Goal: Task Accomplishment & Management: Use online tool/utility

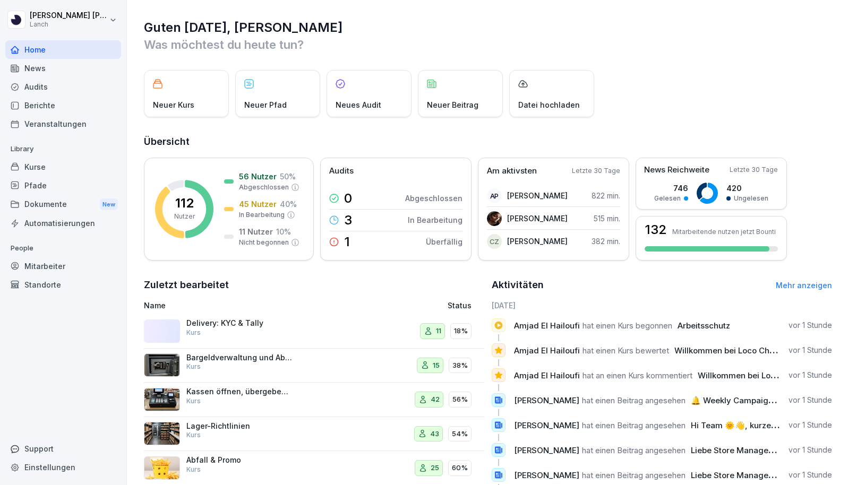
click at [49, 284] on div "Standorte" at bounding box center [63, 285] width 116 height 19
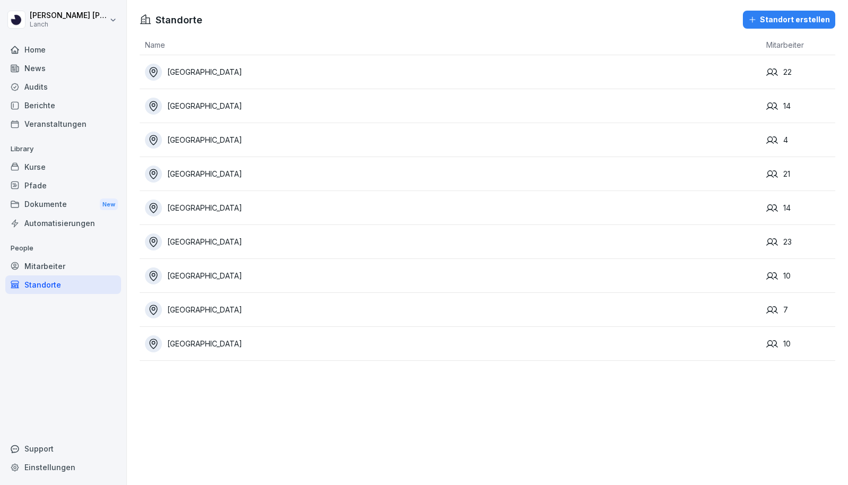
click at [49, 107] on div "Berichte" at bounding box center [63, 105] width 116 height 19
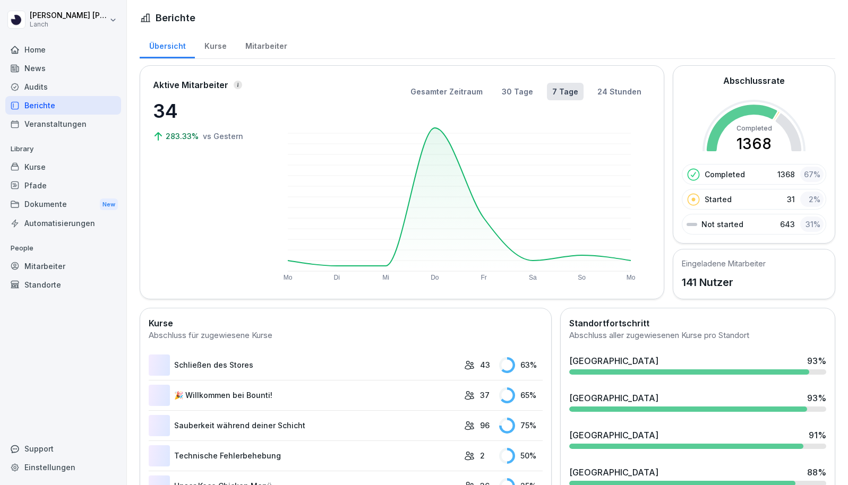
click at [49, 107] on div "Berichte" at bounding box center [63, 105] width 116 height 19
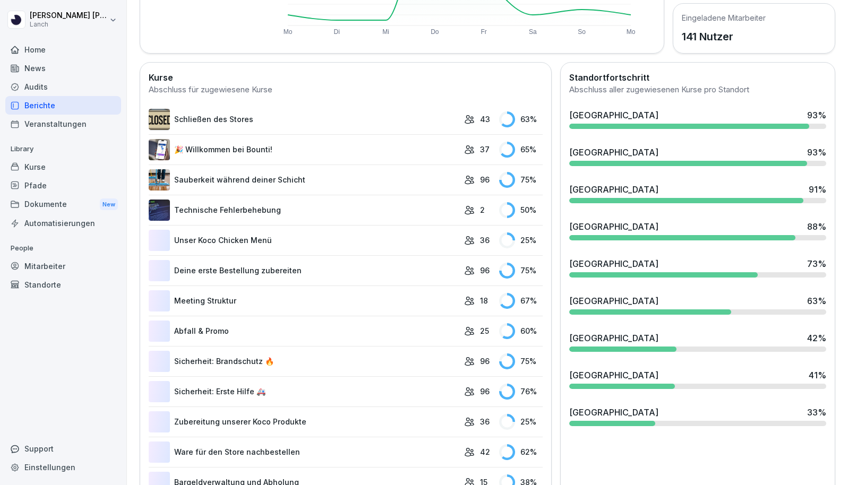
scroll to position [250, 0]
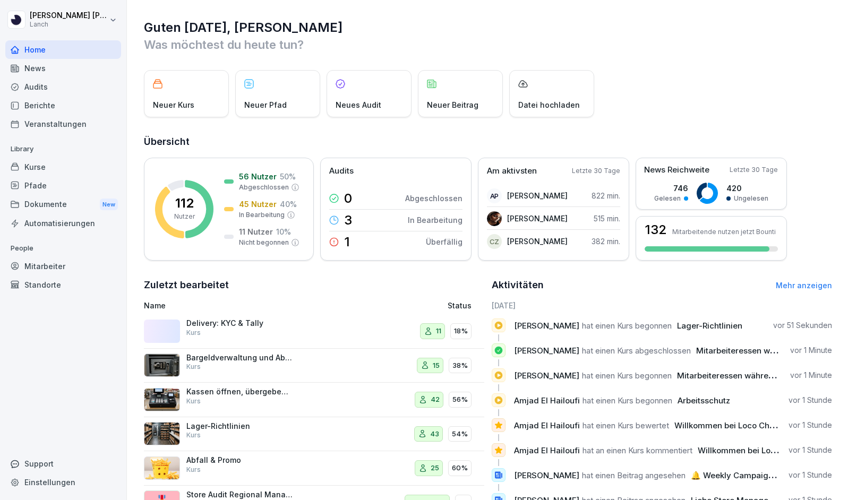
click at [44, 167] on div "Kurse" at bounding box center [63, 167] width 116 height 19
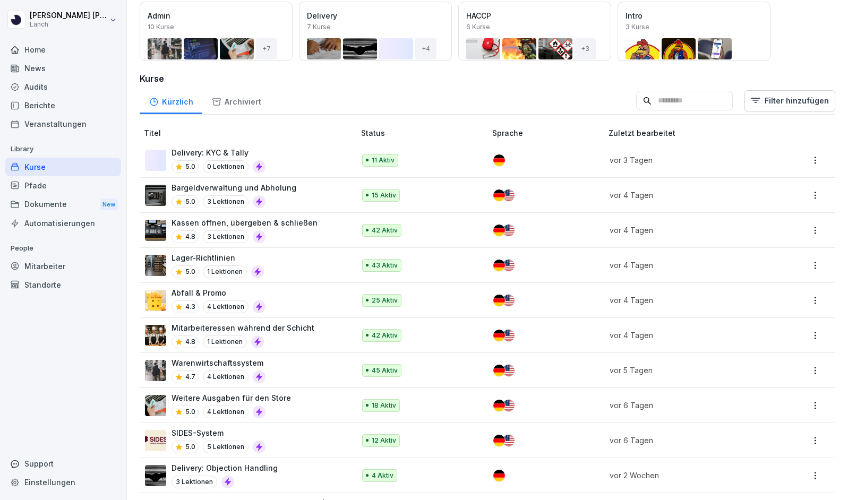
scroll to position [109, 0]
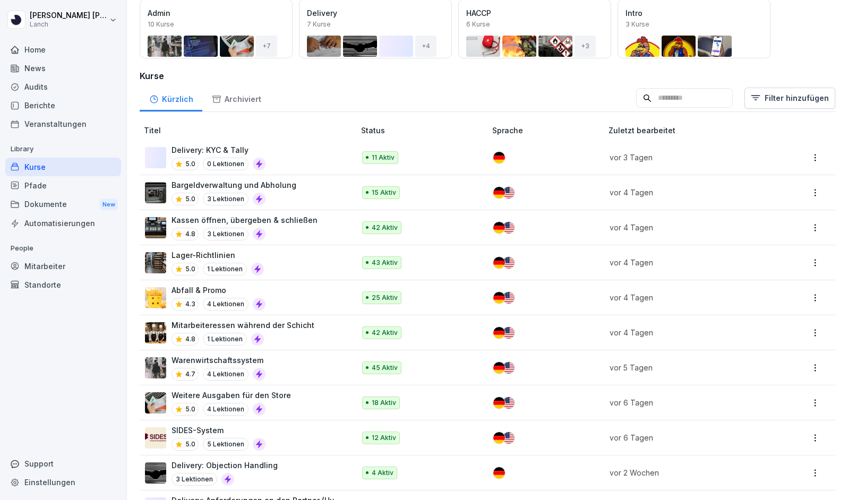
click at [815, 264] on html "Julia Mohdi Alaoui Lanch Home News Audits Berichte Veranstaltungen Library Kurs…" at bounding box center [424, 250] width 848 height 500
click at [758, 288] on div "Bearbeiten" at bounding box center [745, 283] width 39 height 11
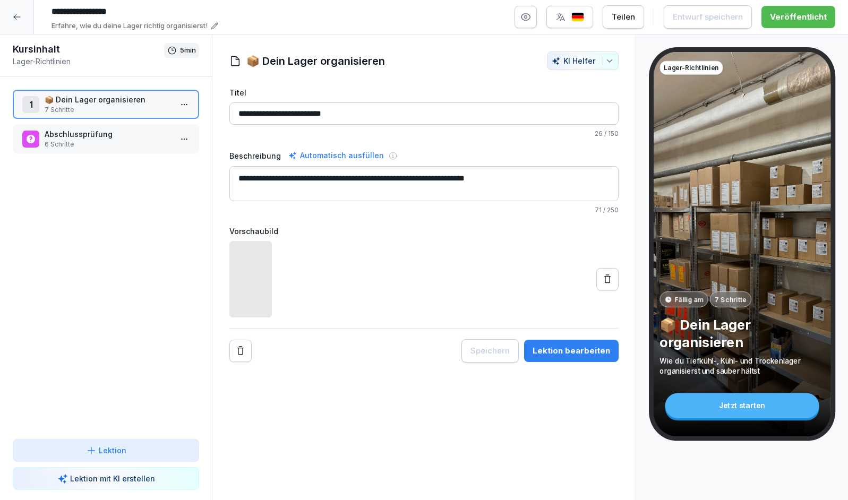
click at [104, 141] on p "6 Schritte" at bounding box center [108, 145] width 127 height 10
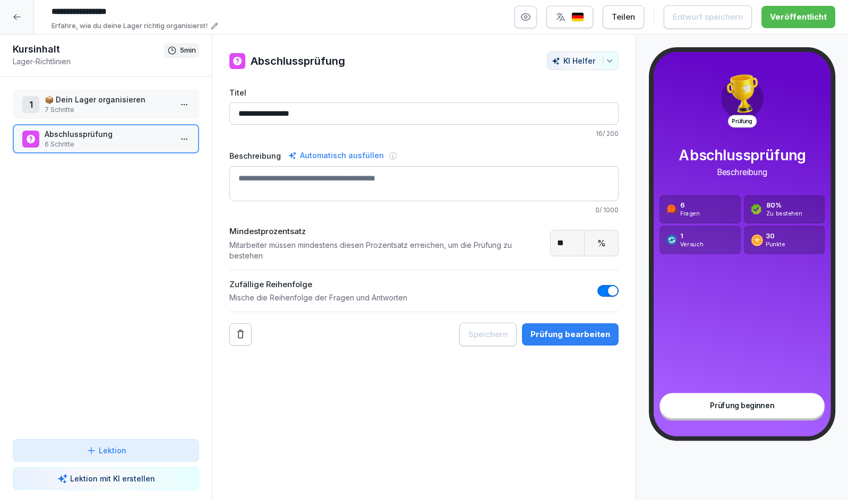
click at [553, 329] on div "Prüfung bearbeiten" at bounding box center [571, 335] width 80 height 12
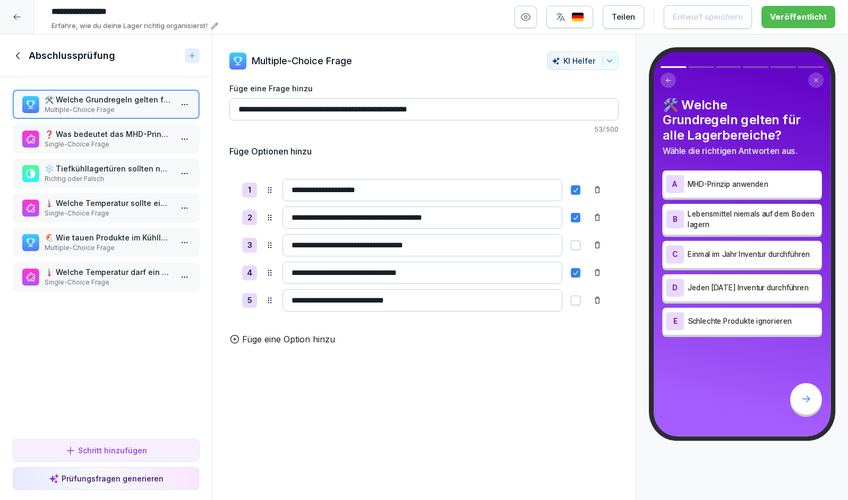
click at [99, 279] on p "Single-Choice Frage" at bounding box center [108, 283] width 127 height 10
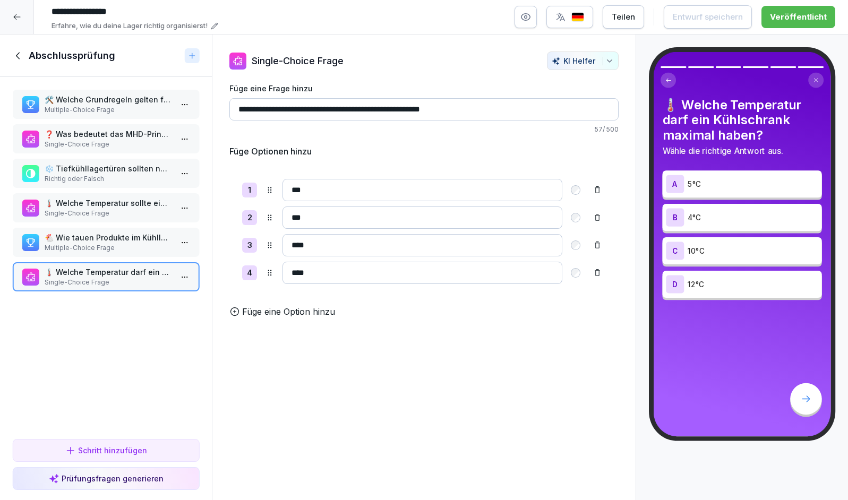
click at [128, 197] on div "🌡️ Welche Temperatur sollte ein Tiefkühllager mindestens haben? Single-Choice F…" at bounding box center [106, 207] width 186 height 29
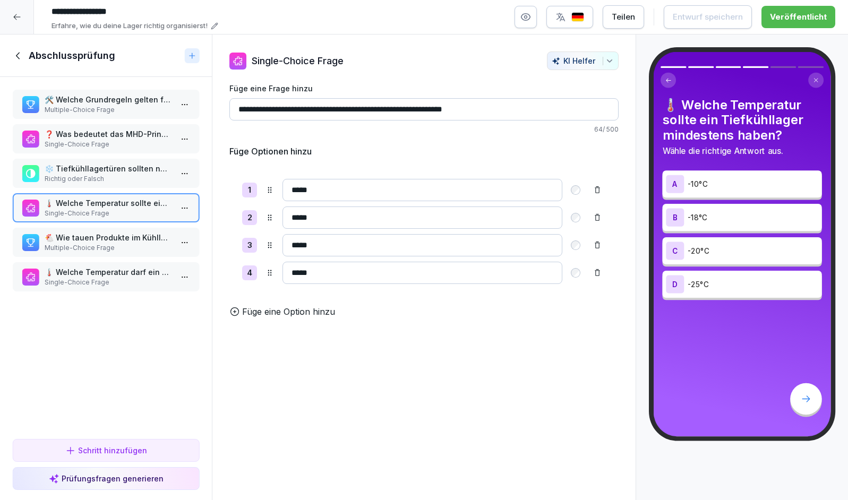
click at [105, 268] on p "🌡️ Welche Temperatur darf ein Kühlschrank maximal haben?" at bounding box center [108, 272] width 127 height 11
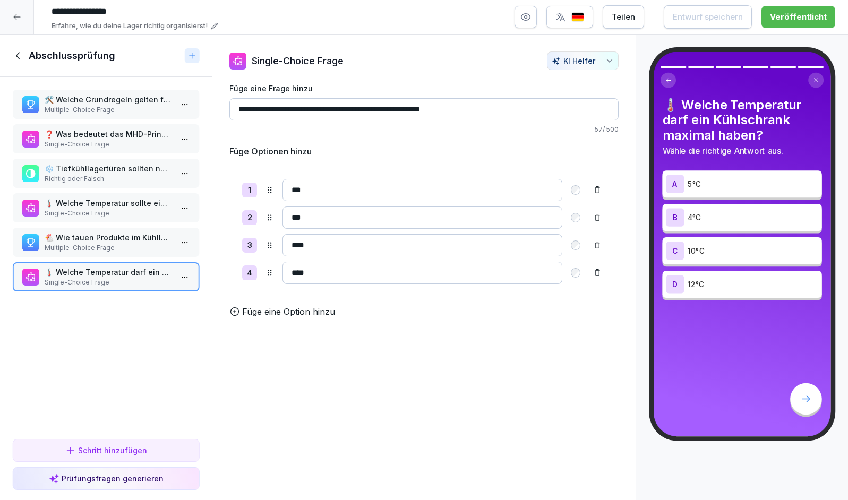
click at [128, 106] on p "Multiple-Choice Frage" at bounding box center [108, 110] width 127 height 10
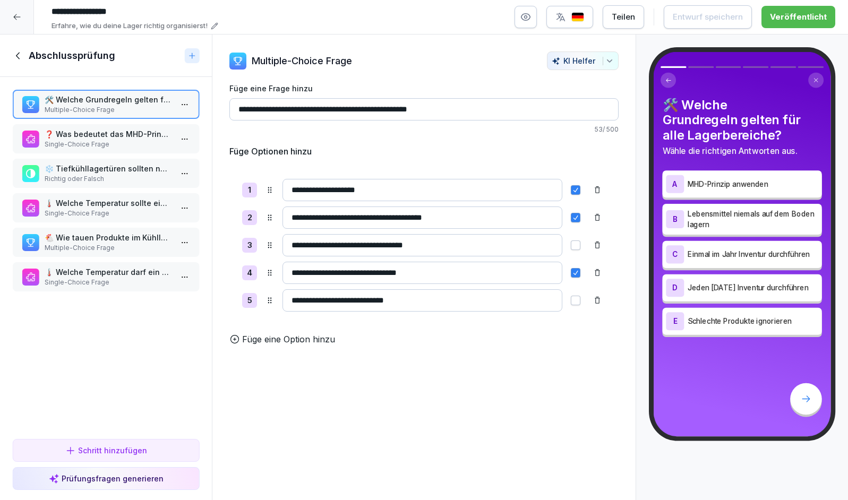
click at [130, 140] on p "Single-Choice Frage" at bounding box center [108, 145] width 127 height 10
